Goal: Entertainment & Leisure: Consume media (video, audio)

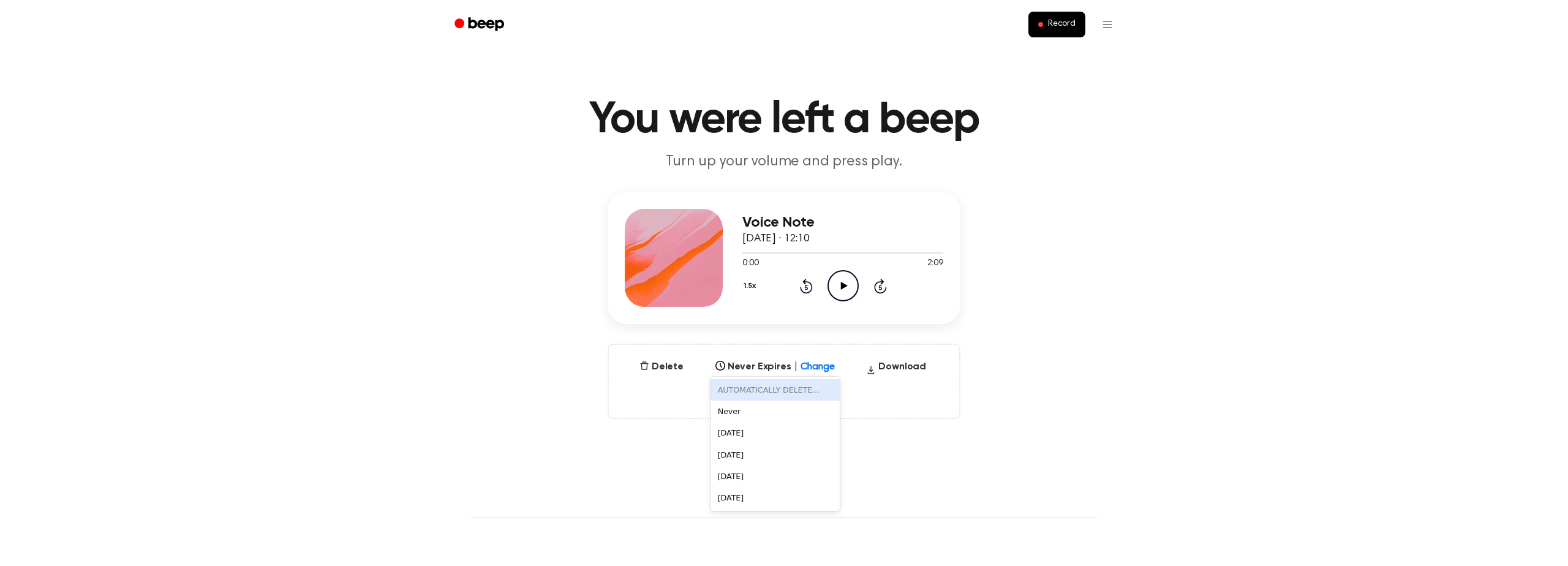
click at [817, 368] on div at bounding box center [827, 363] width 22 height 12
click at [768, 453] on div "[DATE]" at bounding box center [774, 454] width 129 height 22
click at [825, 370] on div at bounding box center [828, 363] width 23 height 16
click at [787, 447] on div "[DATE]" at bounding box center [774, 454] width 129 height 22
